Goal: Task Accomplishment & Management: Manage account settings

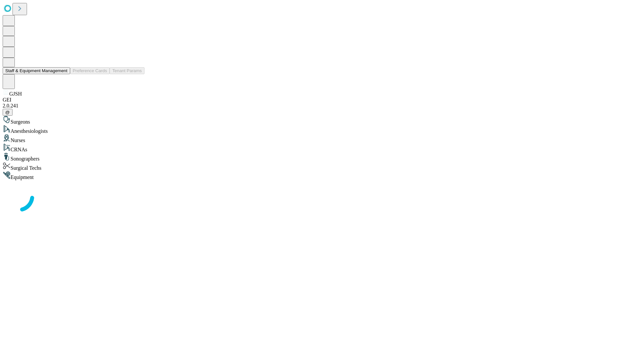
click at [63, 74] on button "Staff & Equipment Management" at bounding box center [36, 70] width 67 height 7
